Goal: Task Accomplishment & Management: Manage account settings

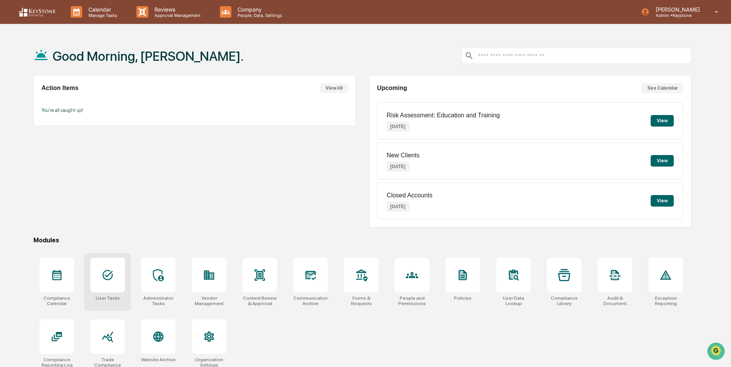
click at [111, 271] on icon at bounding box center [108, 275] width 12 height 12
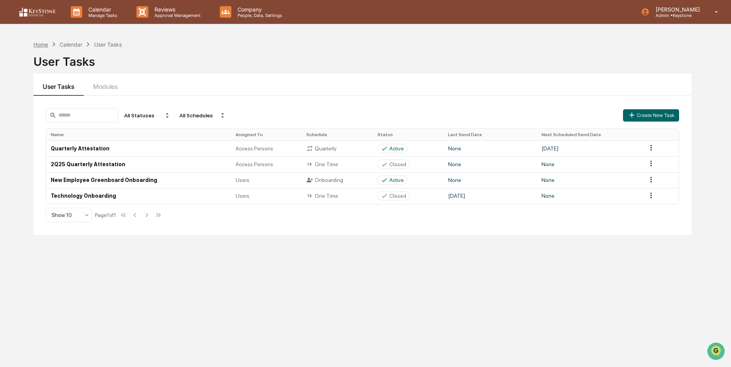
click at [38, 45] on div "Home" at bounding box center [40, 44] width 15 height 7
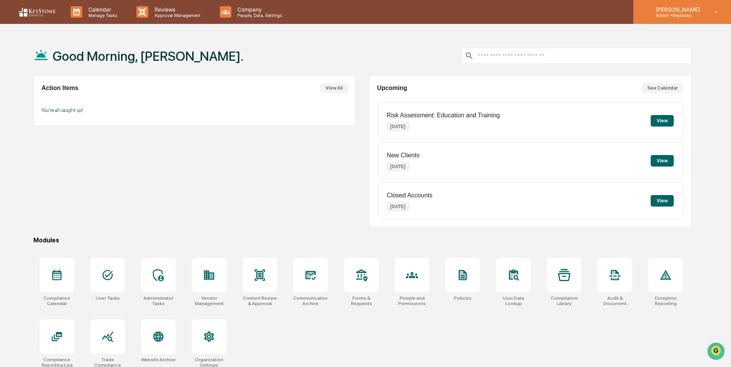
click at [698, 13] on p "Admin • [GEOGRAPHIC_DATA]" at bounding box center [677, 15] width 54 height 5
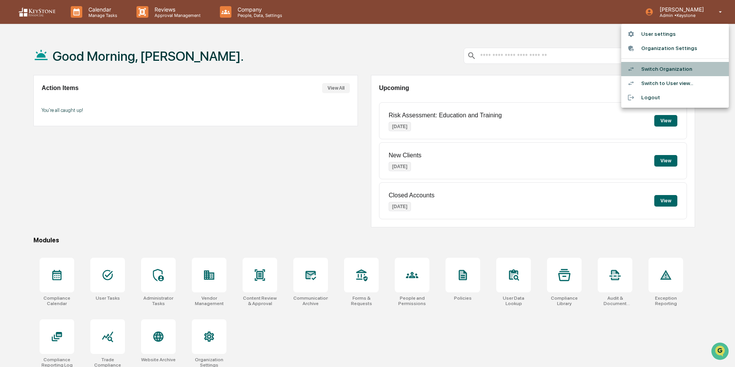
click at [671, 70] on li "Switch Organization" at bounding box center [675, 69] width 108 height 14
